Goal: Information Seeking & Learning: Learn about a topic

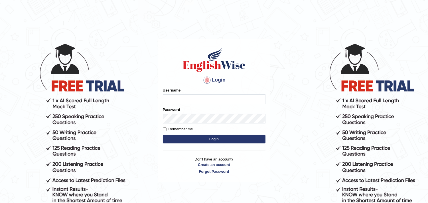
type input "TanvirH"
click at [164, 130] on input "Remember me" at bounding box center [165, 129] width 4 height 4
checkbox input "true"
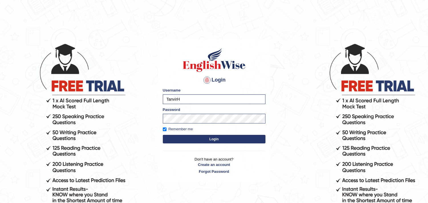
click at [175, 137] on button "Login" at bounding box center [214, 139] width 103 height 9
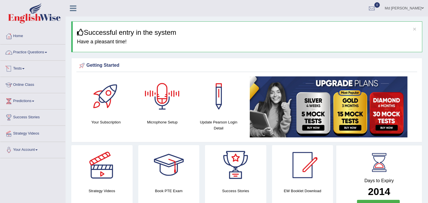
click at [34, 53] on link "Practice Questions" at bounding box center [32, 51] width 65 height 14
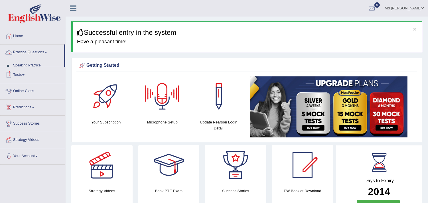
click at [34, 53] on link "Practice Questions" at bounding box center [32, 51] width 64 height 14
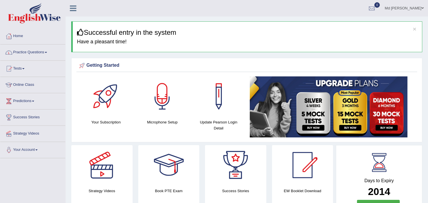
click at [34, 53] on link "Practice Questions" at bounding box center [32, 51] width 65 height 14
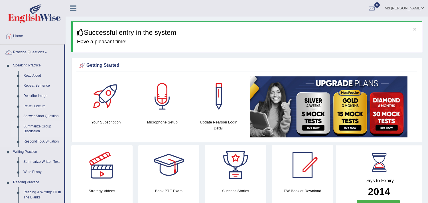
click at [40, 127] on link "Summarize Group Discussion" at bounding box center [42, 128] width 43 height 15
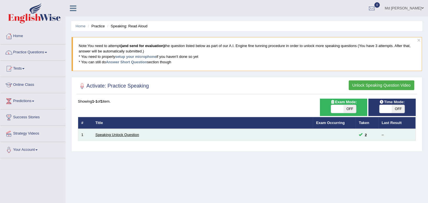
click at [129, 135] on link "Speaking Unlock Question" at bounding box center [117, 135] width 44 height 4
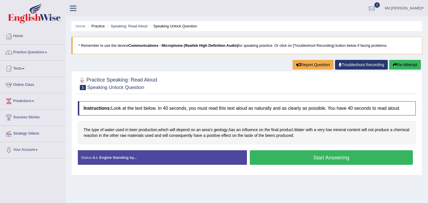
click at [351, 161] on button "Start Answering" at bounding box center [331, 157] width 163 height 15
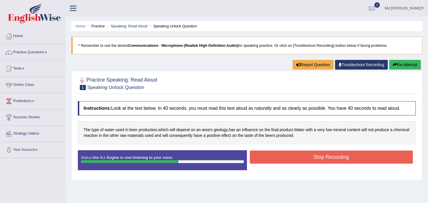
click at [343, 160] on button "Stop Recording" at bounding box center [331, 157] width 163 height 13
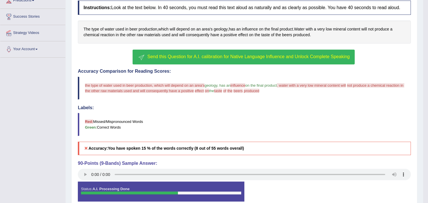
scroll to position [129, 0]
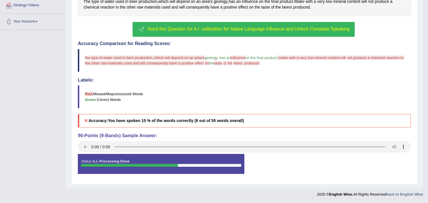
click at [274, 30] on span "Send this Question for A.I. calibration for Native Language Influence and Unloc…" at bounding box center [248, 29] width 202 height 5
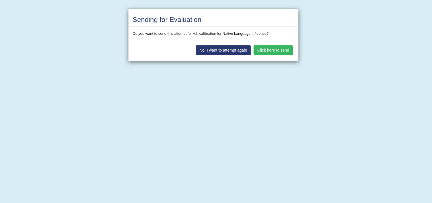
click at [257, 49] on button "Click here to send" at bounding box center [273, 50] width 39 height 10
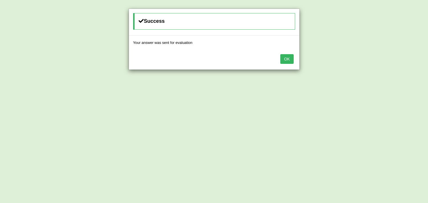
click at [287, 59] on button "OK" at bounding box center [286, 59] width 13 height 10
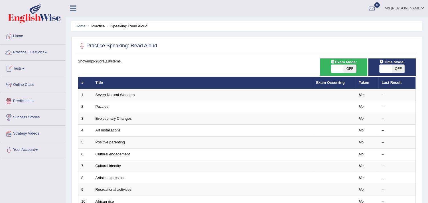
click at [41, 51] on link "Practice Questions" at bounding box center [32, 51] width 65 height 14
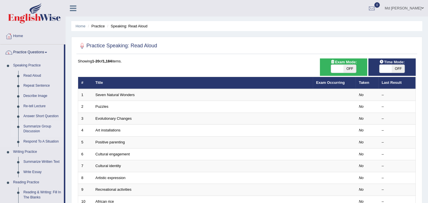
click at [37, 130] on link "Summarize Group Discussion" at bounding box center [42, 128] width 43 height 15
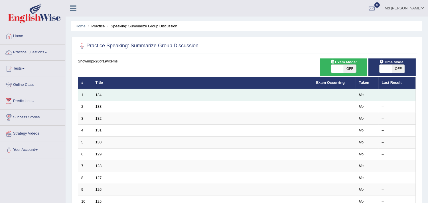
click at [306, 95] on td "134" at bounding box center [202, 95] width 221 height 12
click at [90, 96] on td "1" at bounding box center [85, 95] width 14 height 12
click at [96, 100] on td "134" at bounding box center [202, 95] width 221 height 12
click at [99, 93] on link "134" at bounding box center [98, 95] width 6 height 4
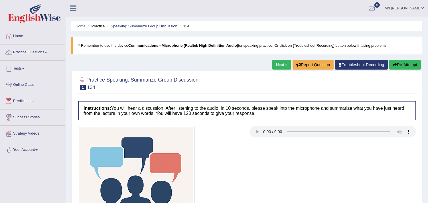
click at [249, 7] on ul "Md [PERSON_NAME] Toggle navigation Username: TanvirH Access Type: Online Subscr…" at bounding box center [301, 8] width 254 height 16
click at [95, 26] on li "Practice" at bounding box center [95, 25] width 18 height 5
click at [38, 53] on link "Practice Questions" at bounding box center [32, 51] width 65 height 14
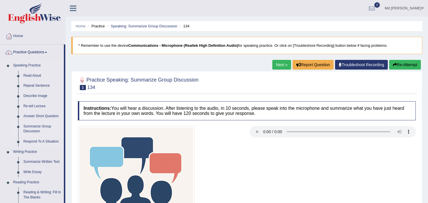
click at [39, 130] on link "Summarize Group Discussion" at bounding box center [42, 128] width 43 height 15
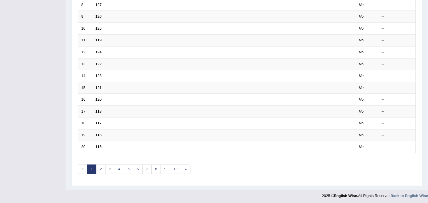
scroll to position [174, 0]
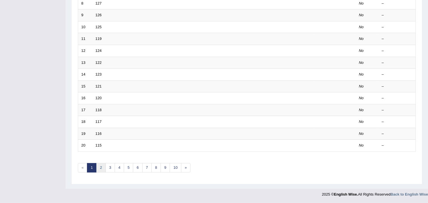
click at [101, 168] on link "2" at bounding box center [100, 167] width 9 height 9
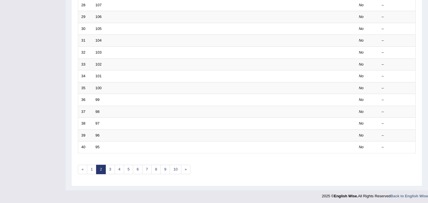
scroll to position [174, 0]
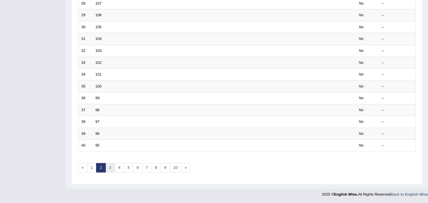
click at [111, 169] on link "3" at bounding box center [109, 167] width 9 height 9
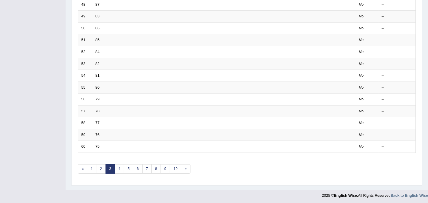
scroll to position [174, 0]
click at [119, 169] on link "4" at bounding box center [119, 167] width 9 height 9
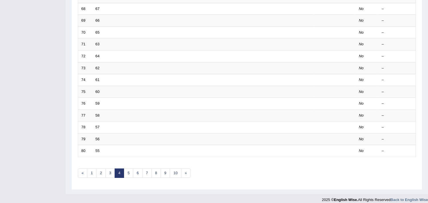
scroll to position [174, 0]
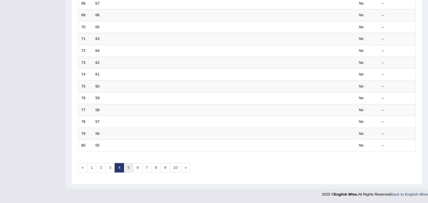
click at [132, 168] on link "5" at bounding box center [128, 167] width 9 height 9
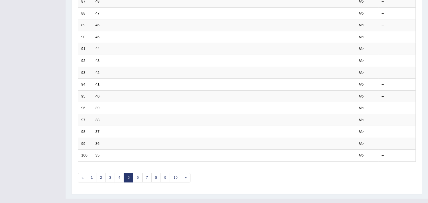
scroll to position [174, 0]
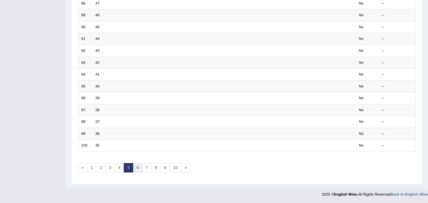
click at [139, 168] on link "6" at bounding box center [137, 167] width 9 height 9
click at [147, 168] on link "7" at bounding box center [146, 167] width 9 height 9
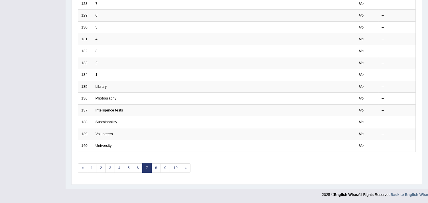
scroll to position [174, 0]
click at [154, 167] on link "8" at bounding box center [155, 167] width 9 height 9
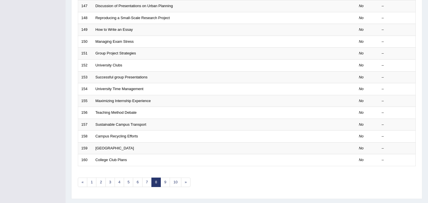
scroll to position [174, 0]
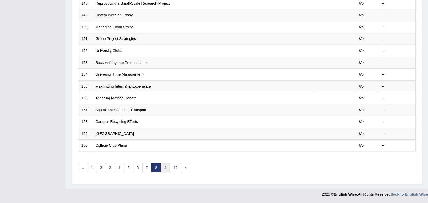
click at [167, 170] on link "9" at bounding box center [164, 167] width 9 height 9
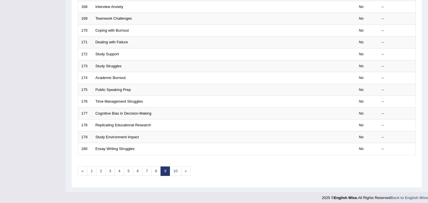
scroll to position [174, 0]
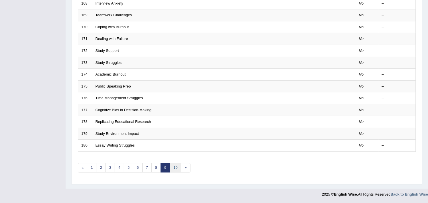
click at [175, 170] on link "10" at bounding box center [175, 167] width 11 height 9
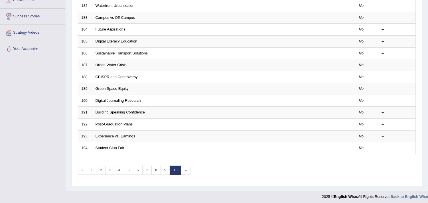
scroll to position [103, 0]
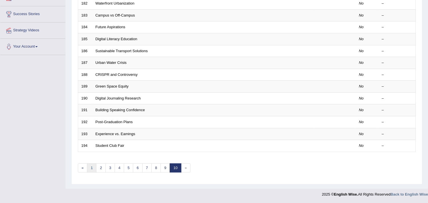
click at [93, 169] on link "1" at bounding box center [91, 167] width 9 height 9
